Goal: Information Seeking & Learning: Compare options

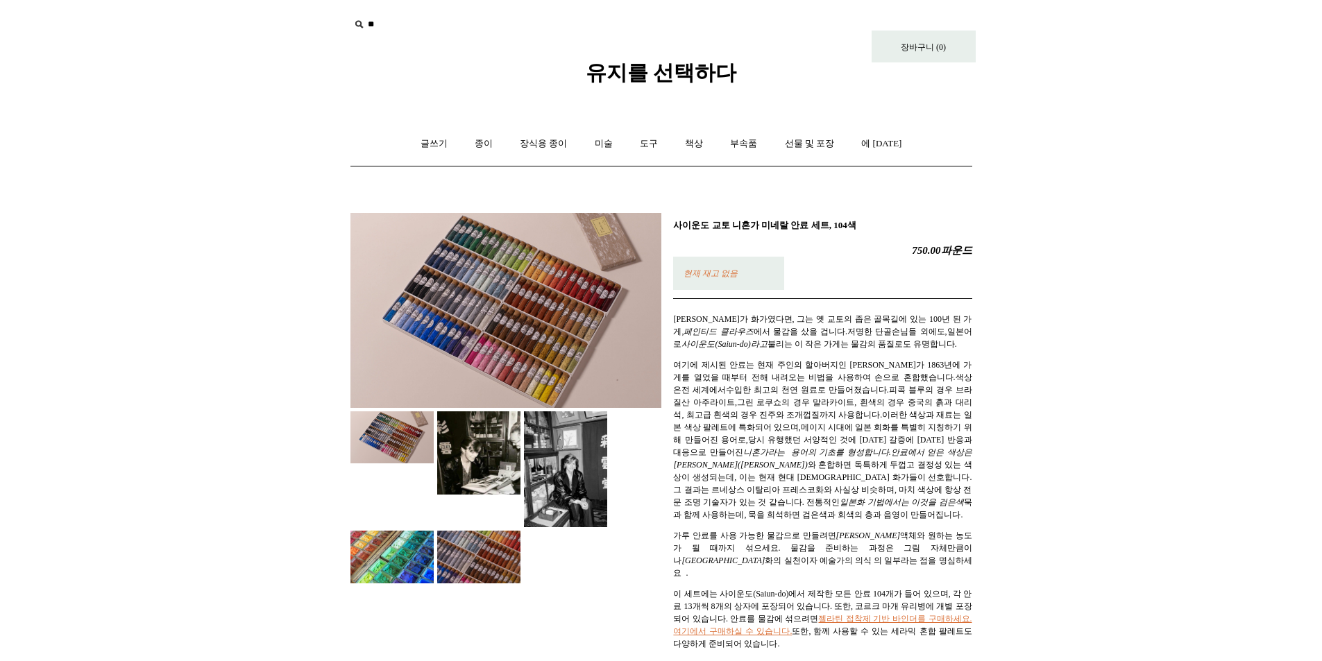
click at [382, 556] on img at bounding box center [391, 557] width 83 height 52
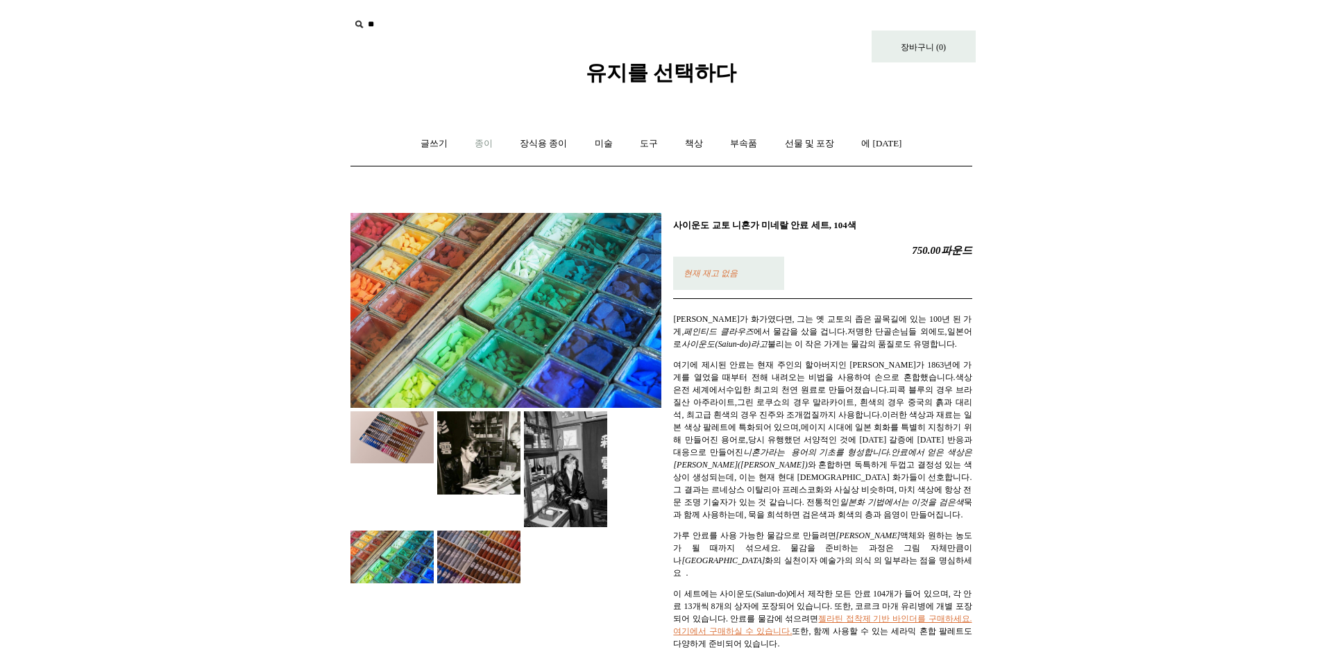
click at [493, 145] on font "종이" at bounding box center [484, 143] width 18 height 10
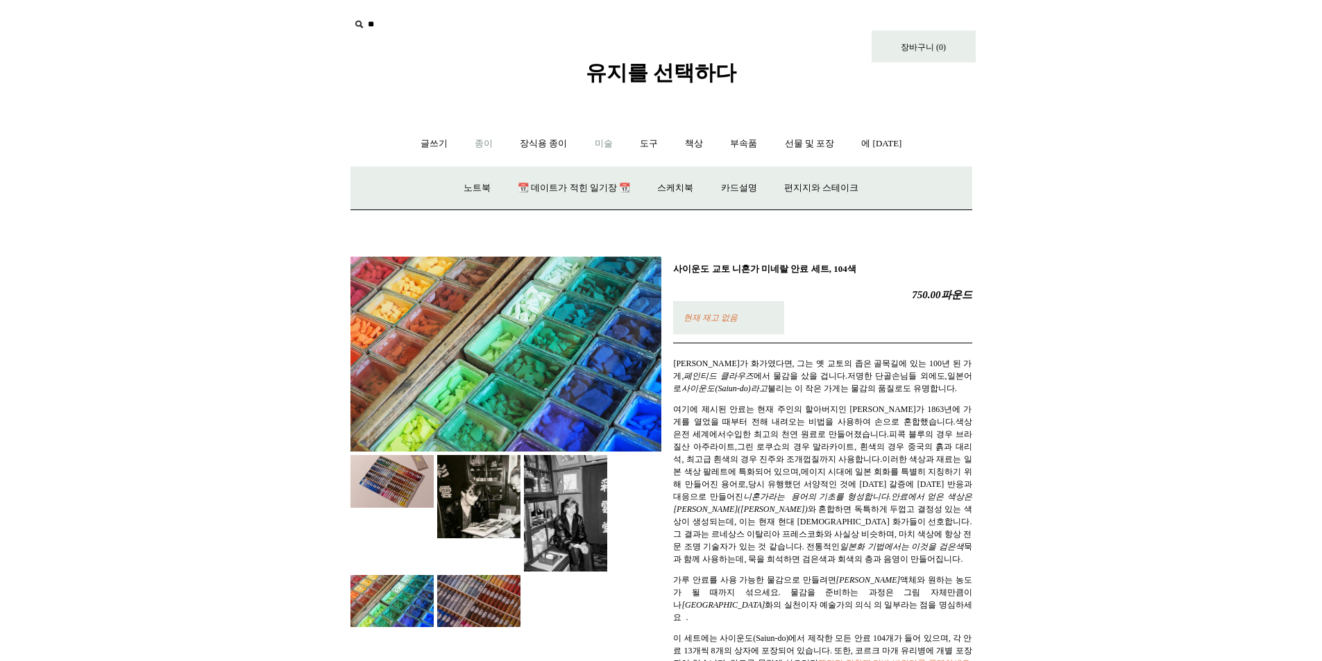
click at [613, 145] on font "미술" at bounding box center [604, 143] width 18 height 10
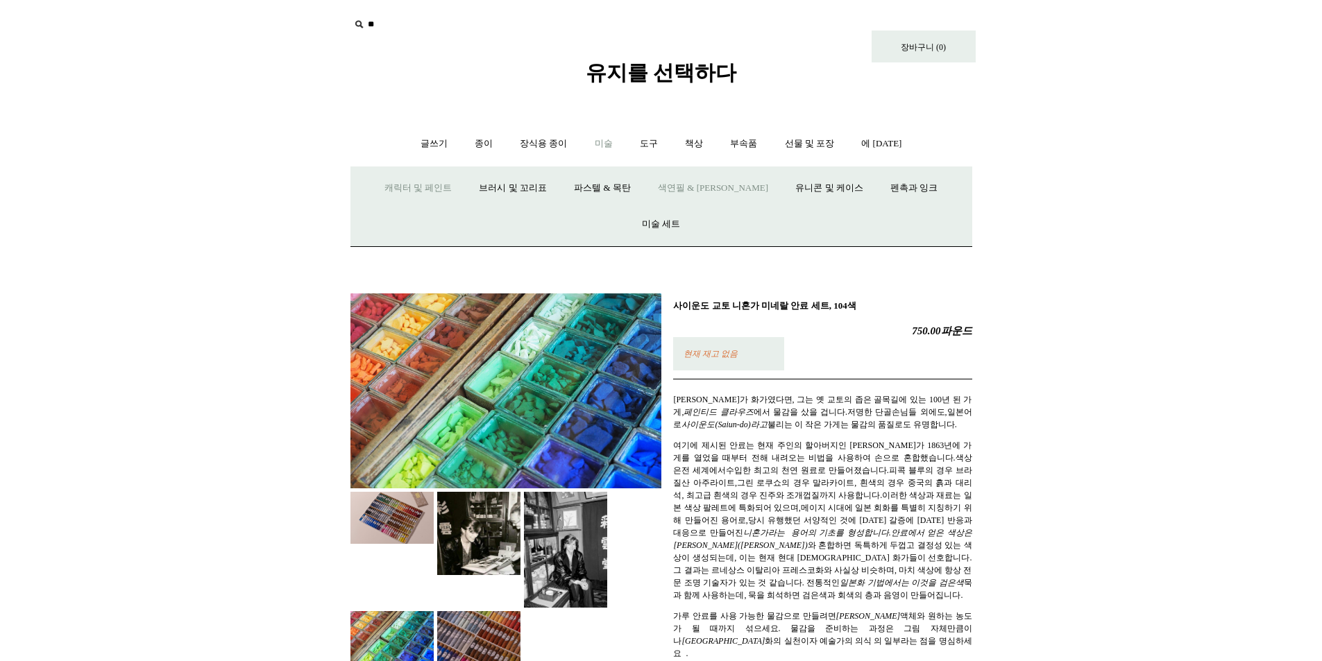
click at [647, 198] on link "색연필 & [PERSON_NAME]" at bounding box center [712, 188] width 135 height 37
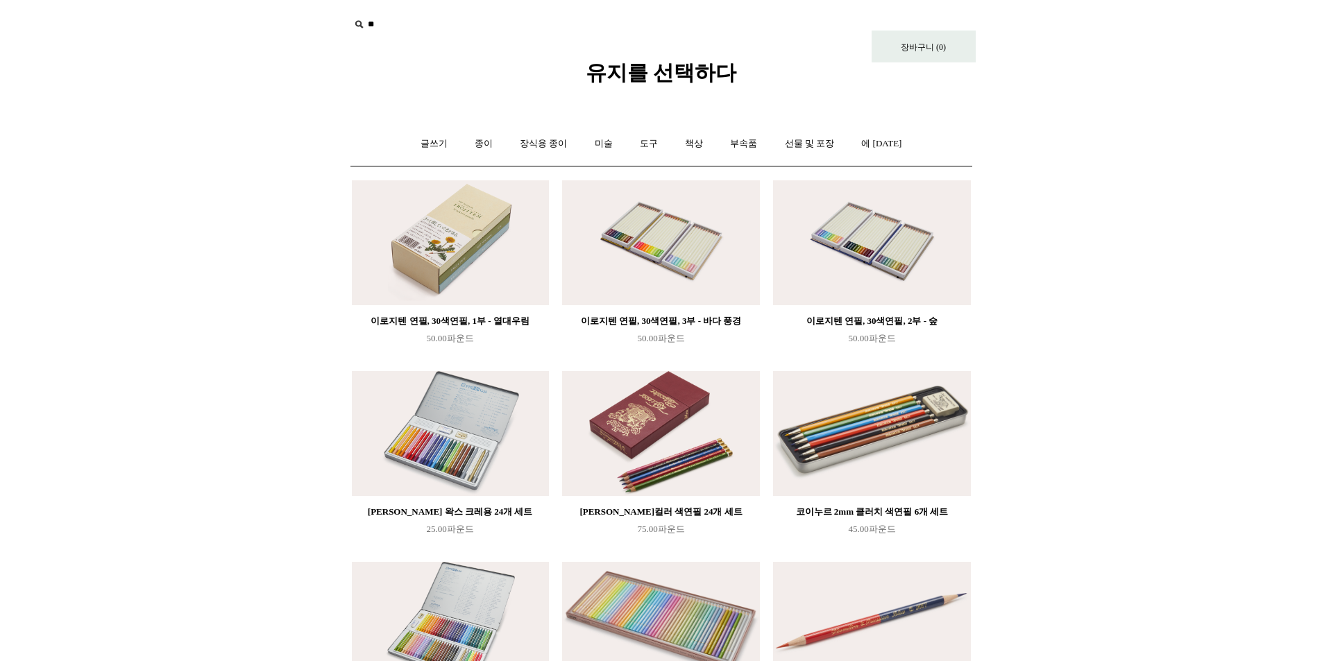
click at [428, 239] on img at bounding box center [450, 242] width 197 height 125
click at [620, 144] on link "미술 +" at bounding box center [603, 144] width 43 height 37
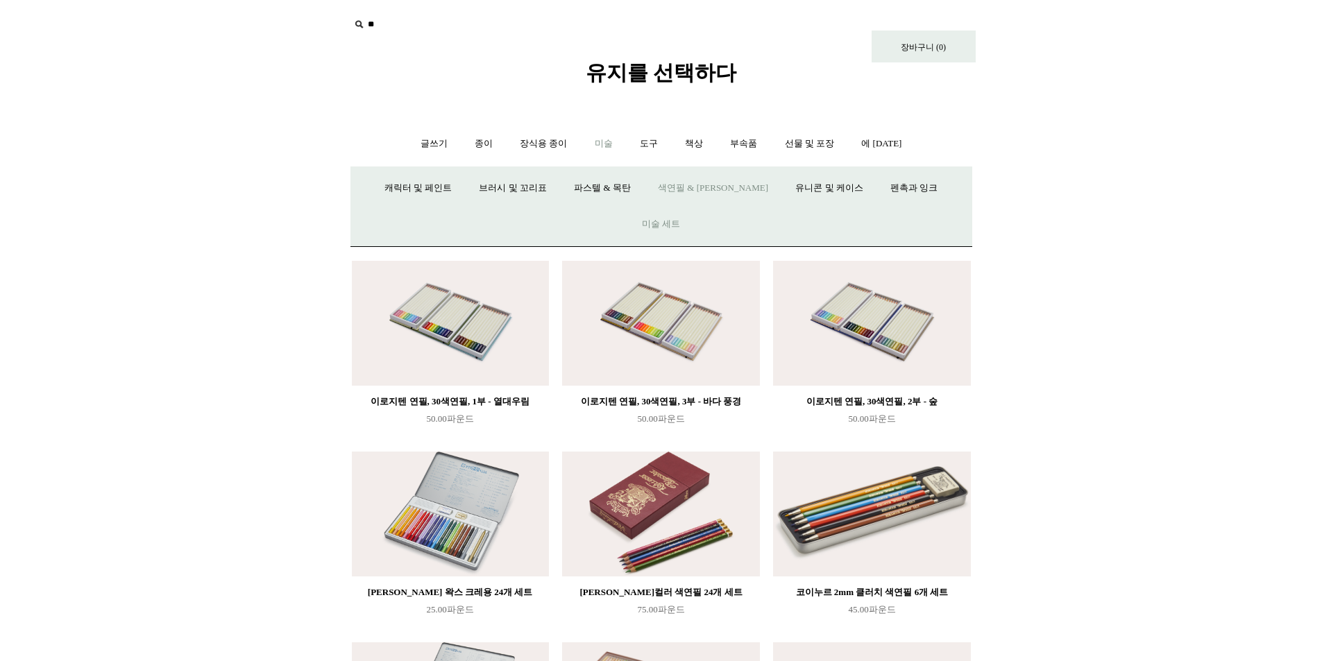
click at [693, 206] on link "미술 세트" at bounding box center [660, 224] width 63 height 37
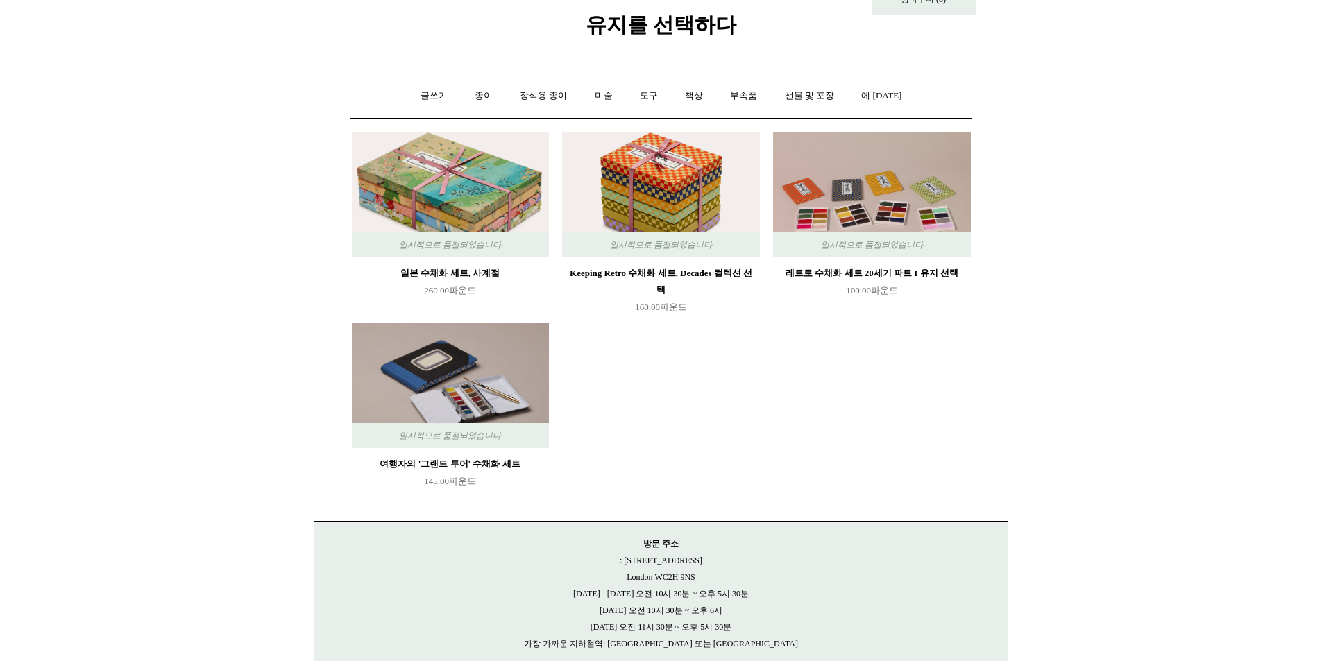
scroll to position [69, 0]
